Goal: Task Accomplishment & Management: Complete application form

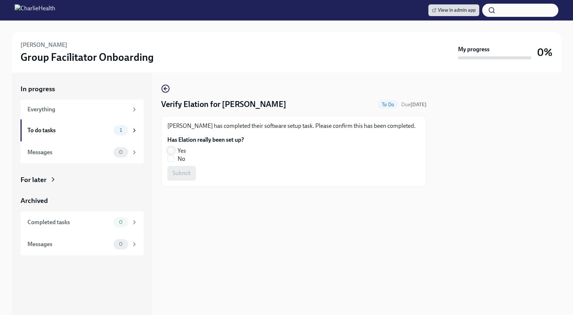
click at [171, 150] on input "Yes" at bounding box center [171, 150] width 7 height 7
radio input "true"
click at [172, 167] on button "Submit" at bounding box center [181, 173] width 29 height 15
click at [173, 150] on input "Yes" at bounding box center [171, 150] width 7 height 7
radio input "true"
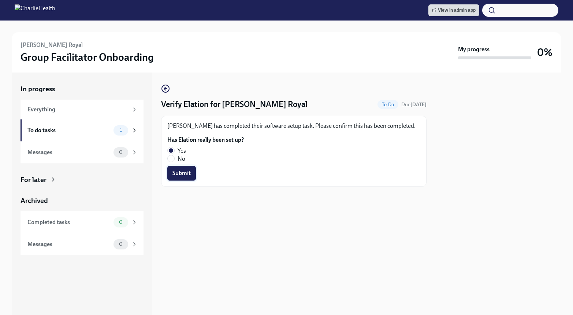
click at [175, 172] on span "Submit" at bounding box center [181, 172] width 18 height 7
click at [170, 149] on input "Yes" at bounding box center [171, 150] width 7 height 7
radio input "true"
click at [179, 171] on span "Submit" at bounding box center [181, 172] width 18 height 7
